Goal: Information Seeking & Learning: Learn about a topic

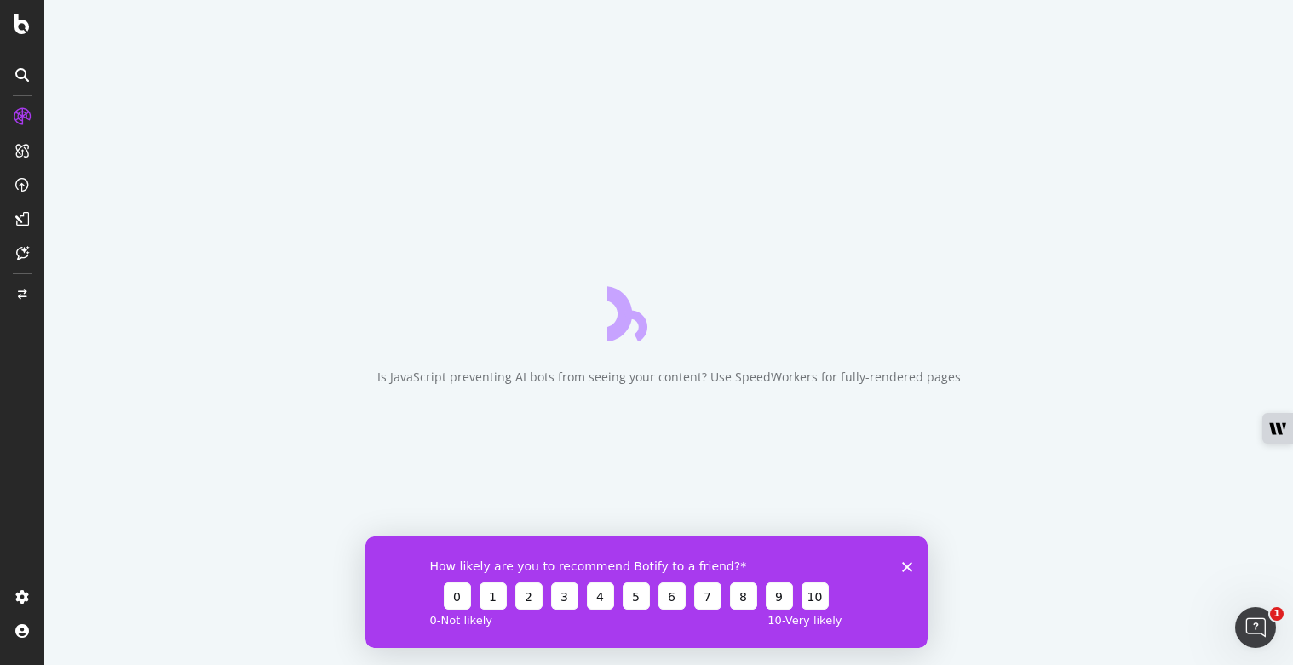
click at [908, 565] on polygon "Close survey" at bounding box center [907, 566] width 10 height 10
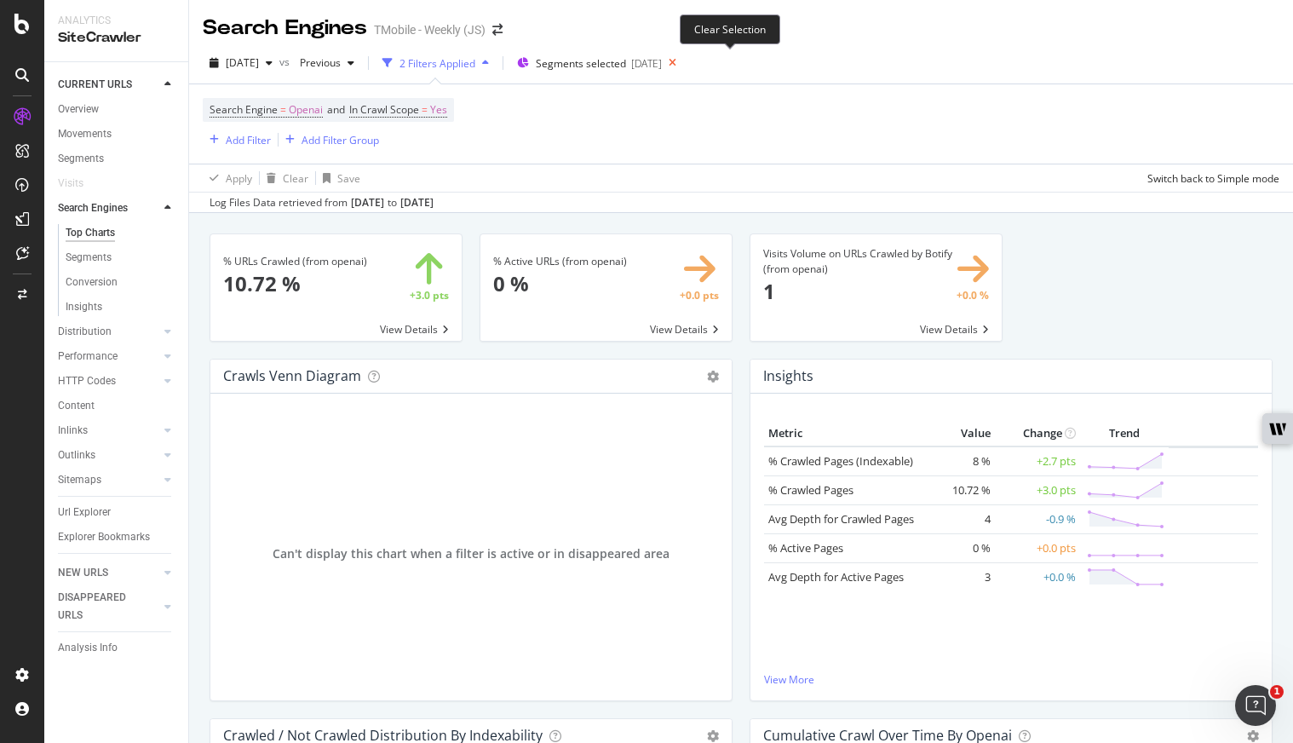
click at [683, 61] on icon at bounding box center [672, 63] width 21 height 24
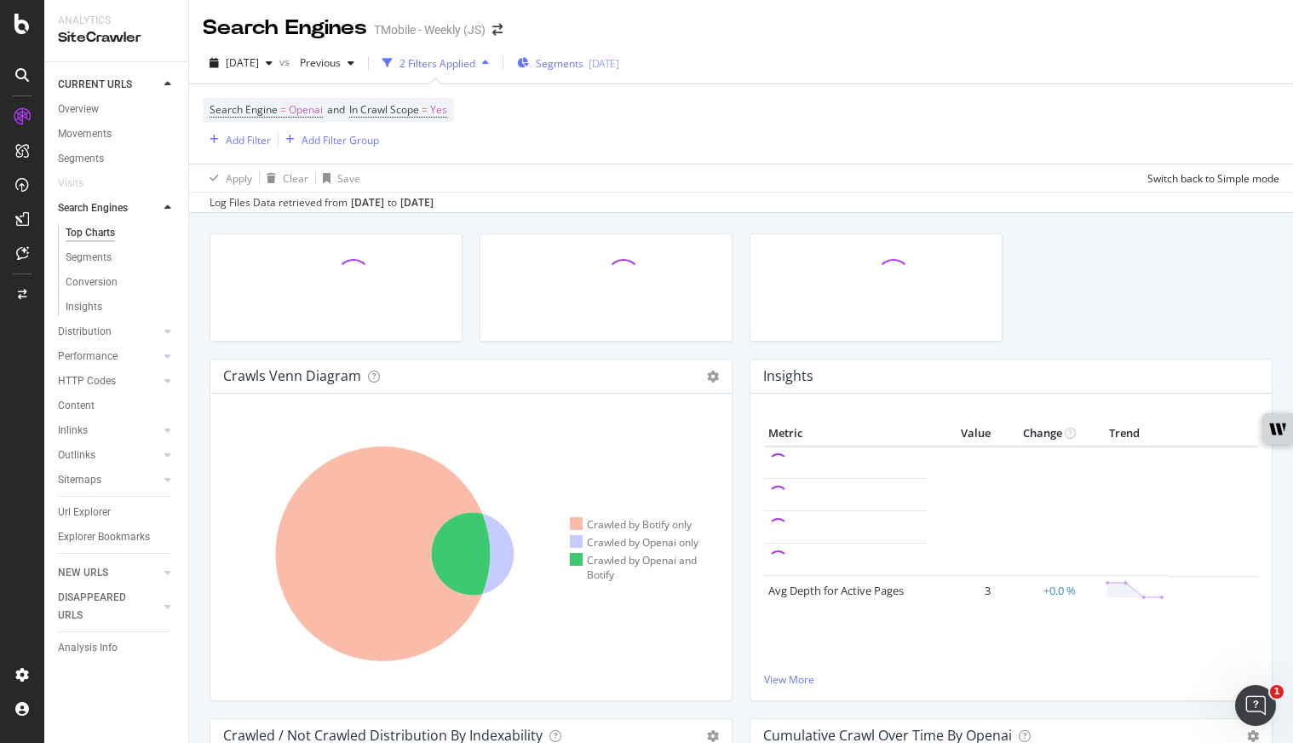
click at [619, 70] on div "2025-10-09" at bounding box center [603, 63] width 31 height 14
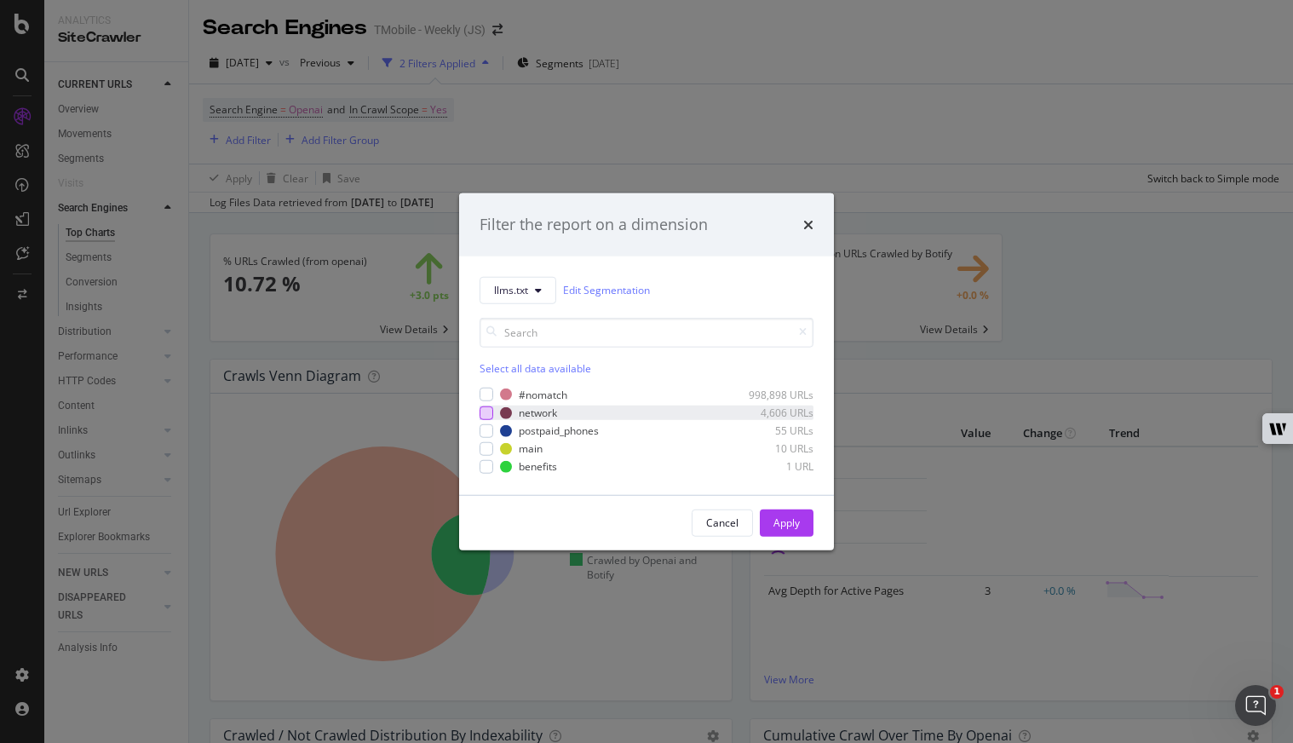
click at [480, 415] on div "modal" at bounding box center [486, 412] width 14 height 14
click at [482, 428] on div "modal" at bounding box center [486, 430] width 14 height 14
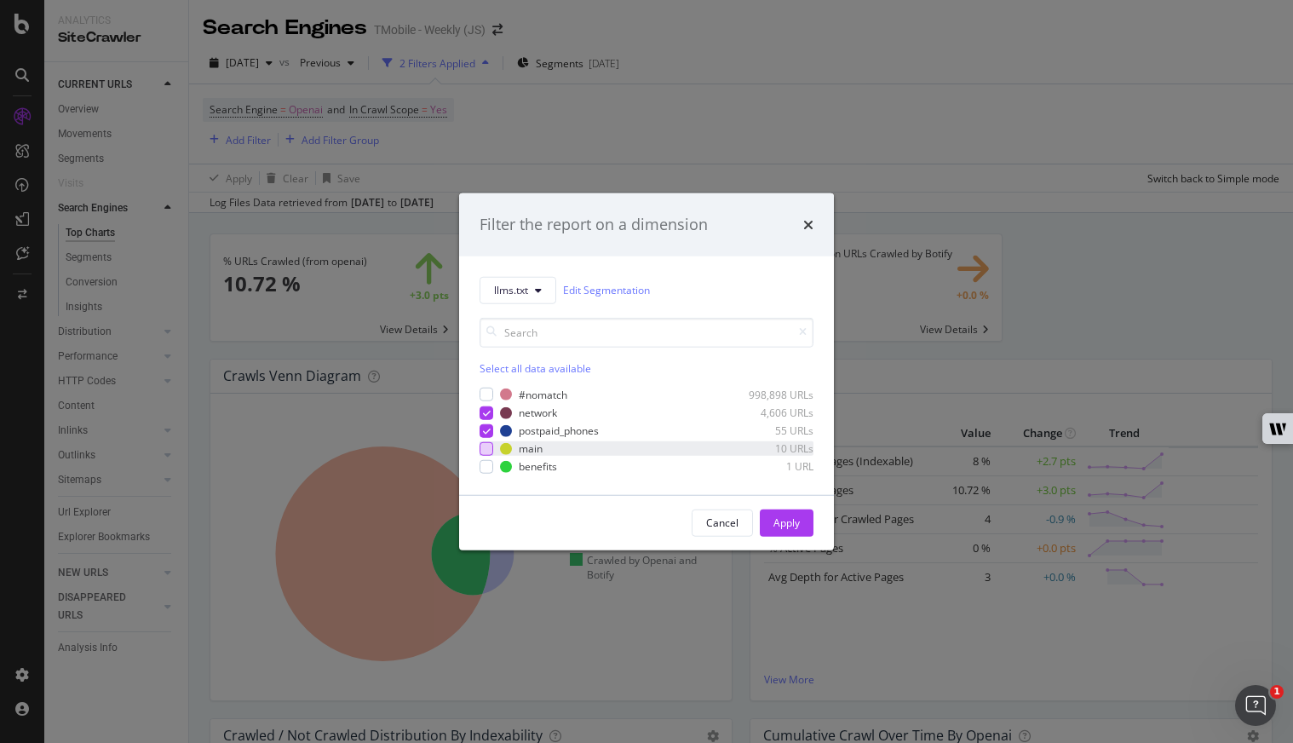
click at [480, 449] on div "modal" at bounding box center [486, 449] width 14 height 14
click at [480, 462] on div "modal" at bounding box center [486, 467] width 14 height 14
click at [781, 527] on div "Apply" at bounding box center [786, 522] width 26 height 14
